Goal: Find contact information: Find contact information

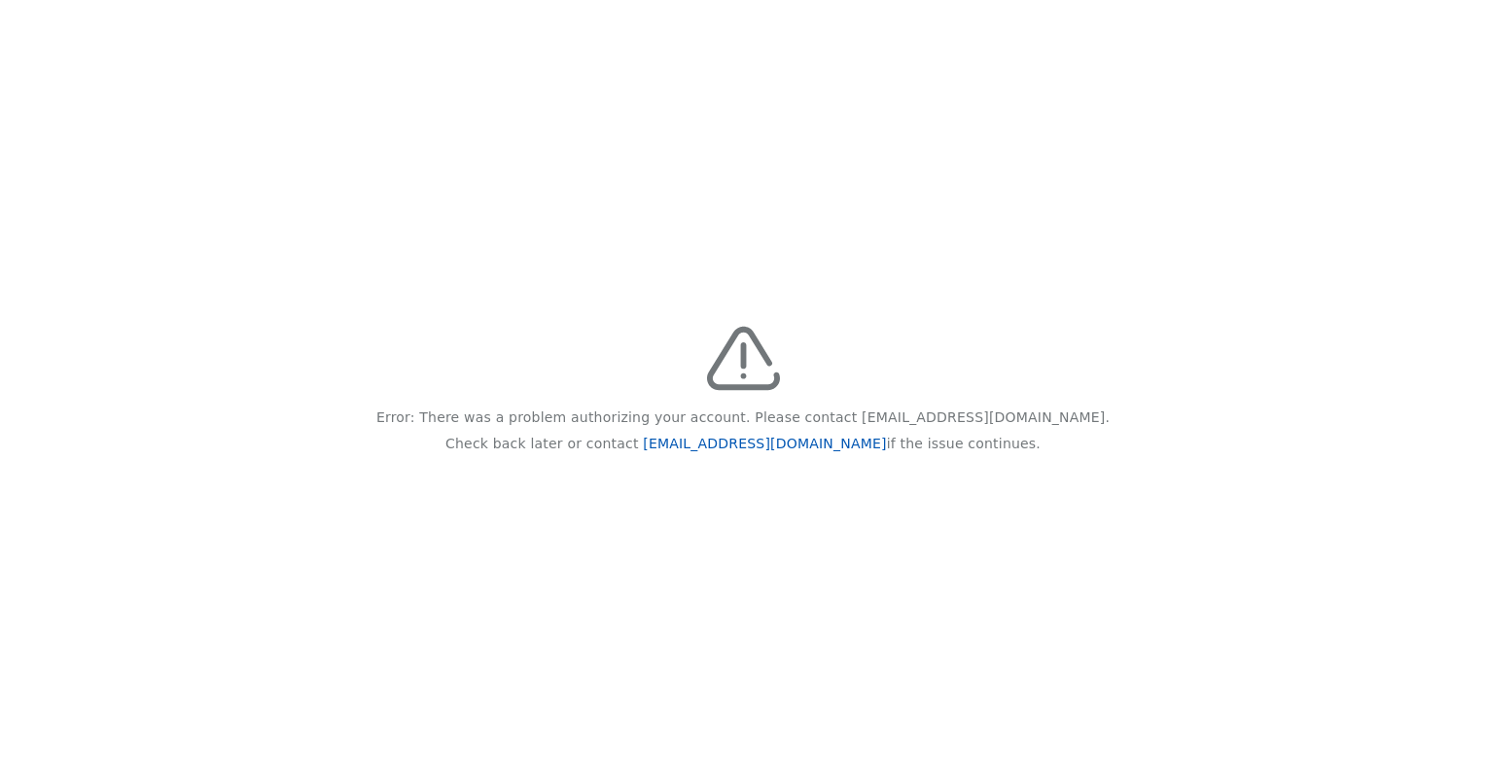
click at [776, 441] on link "[EMAIL_ADDRESS][DOMAIN_NAME]" at bounding box center [764, 444] width 243 height 16
click at [885, 418] on p "Error: There was a problem authorizing your account. Please contact [EMAIL_ADDR…" at bounding box center [742, 418] width 733 height 26
click at [881, 416] on p "Error: There was a problem authorizing your account. Please contact [EMAIL_ADDR…" at bounding box center [742, 418] width 733 height 26
click at [968, 421] on p "Error: There was a problem authorizing your account. Please contact [EMAIL_ADDR…" at bounding box center [742, 418] width 733 height 26
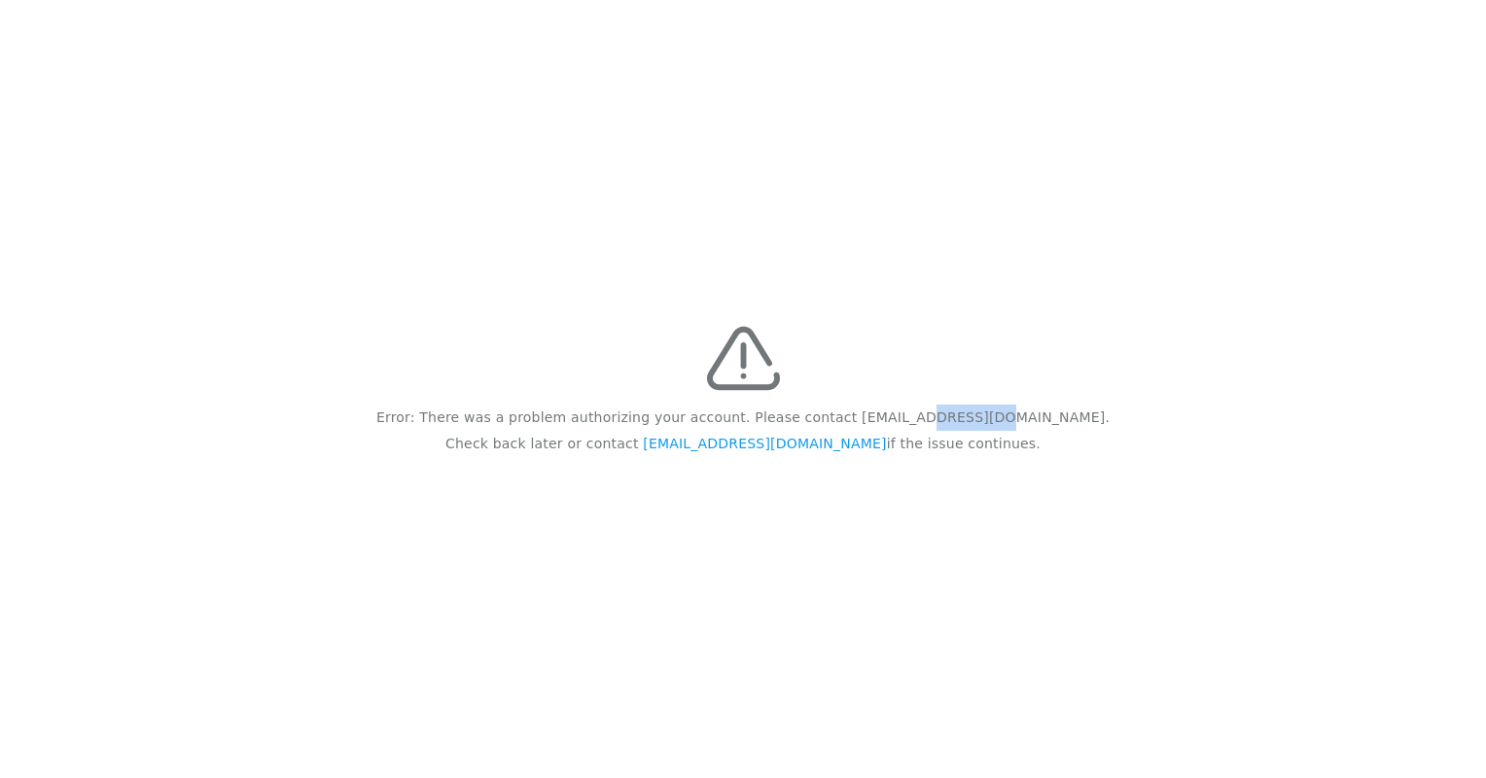
click at [967, 420] on p "Error: There was a problem authorizing your account. Please contact [EMAIL_ADDR…" at bounding box center [742, 418] width 733 height 26
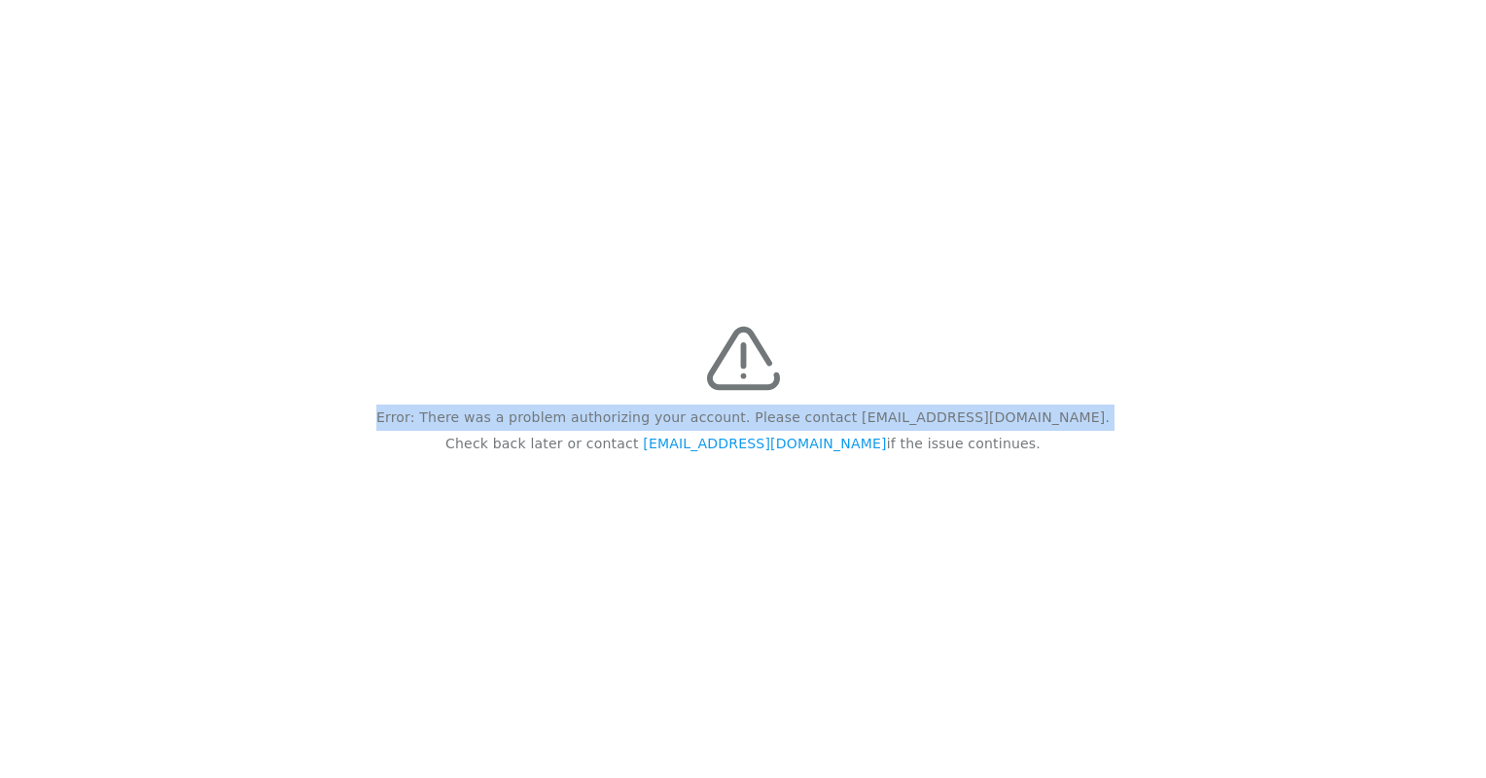
click at [967, 420] on p "Error: There was a problem authorizing your account. Please contact [EMAIL_ADDR…" at bounding box center [742, 418] width 733 height 26
click at [967, 419] on p "Error: There was a problem authorizing your account. Please contact [EMAIL_ADDR…" at bounding box center [742, 418] width 733 height 26
click at [857, 420] on p "Error: There was a problem authorizing your account. Please contact [EMAIL_ADDR…" at bounding box center [742, 418] width 733 height 26
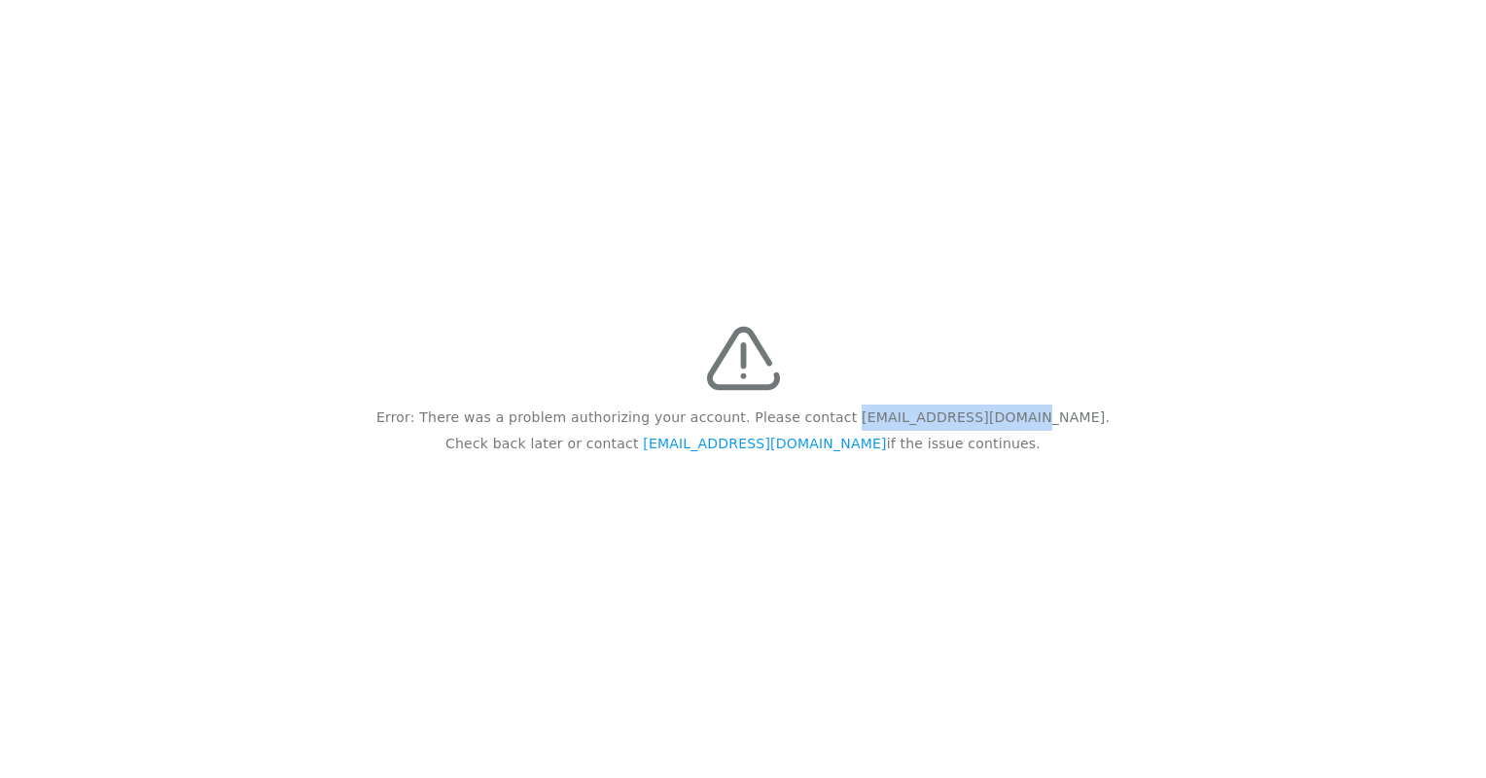
drag, startPoint x: 882, startPoint y: 420, endPoint x: 1027, endPoint y: 412, distance: 145.2
click at [1027, 412] on p "Error: There was a problem authorizing your account. Please contact [EMAIL_ADDR…" at bounding box center [742, 418] width 733 height 26
copy p "[EMAIL_ADDRESS][DOMAIN_NAME]"
